Goal: Information Seeking & Learning: Learn about a topic

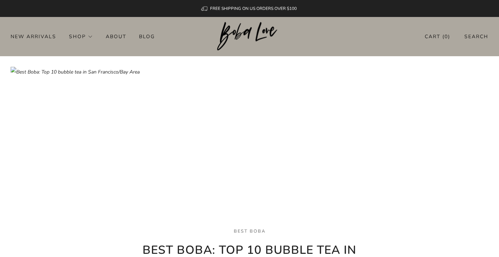
click at [246, 32] on img at bounding box center [249, 36] width 65 height 29
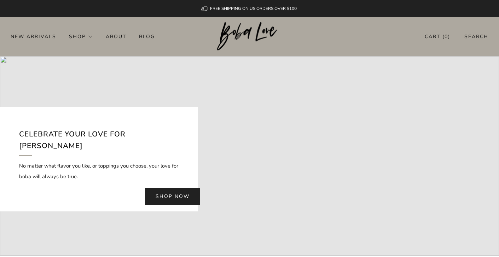
click at [122, 35] on link "About" at bounding box center [116, 36] width 21 height 11
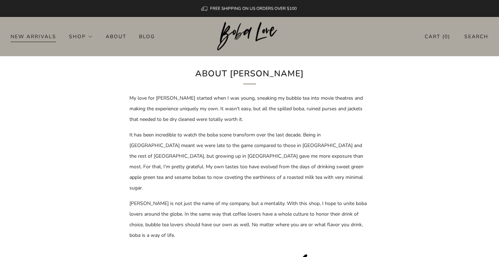
click at [46, 36] on link "New Arrivals" at bounding box center [34, 36] width 46 height 11
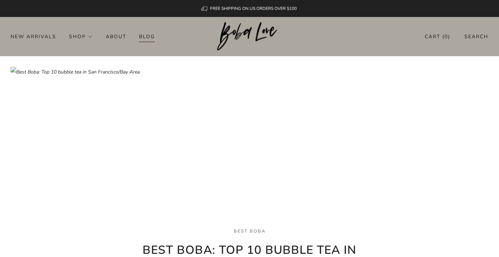
click at [145, 35] on link "Blog" at bounding box center [147, 36] width 16 height 11
